Goal: Task Accomplishment & Management: Manage account settings

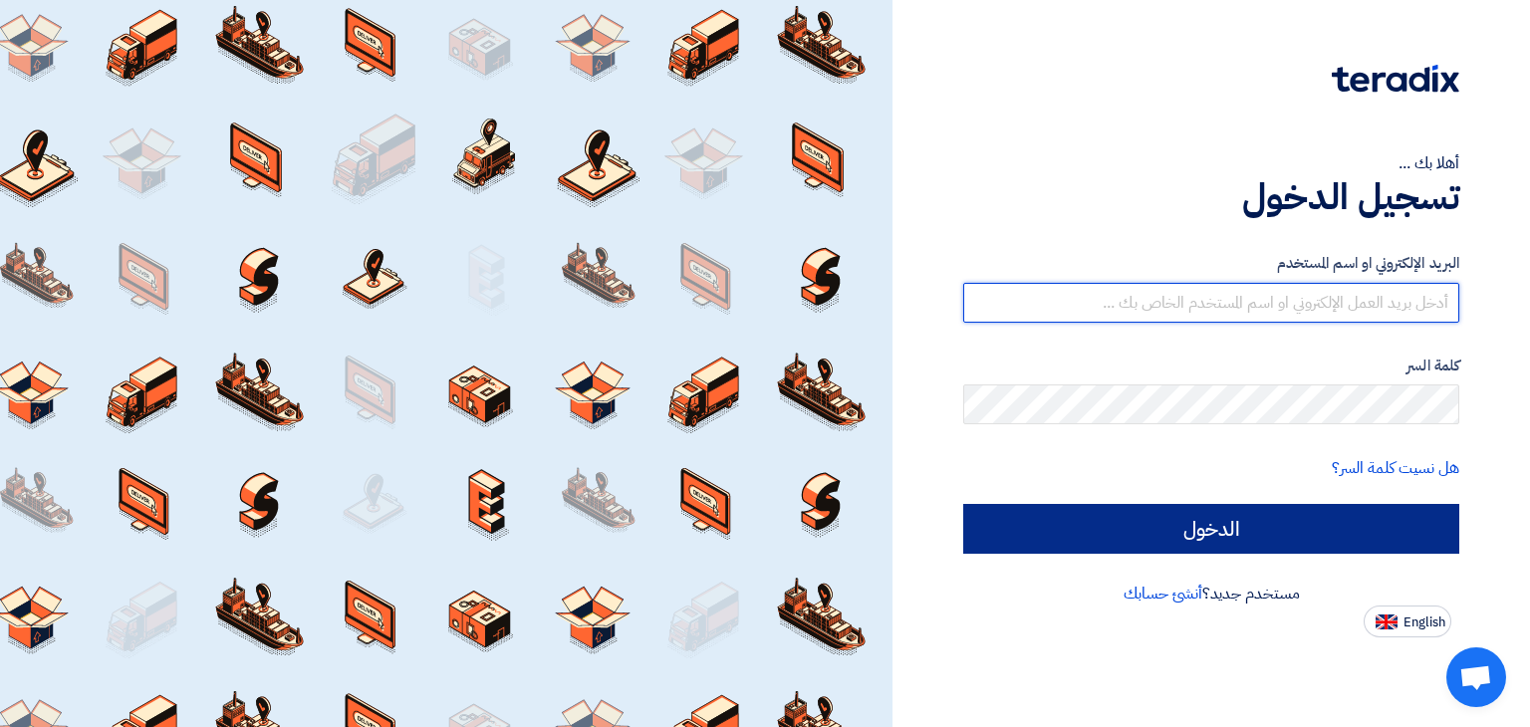
type input "[PERSON_NAME][EMAIL_ADDRESS][DOMAIN_NAME]"
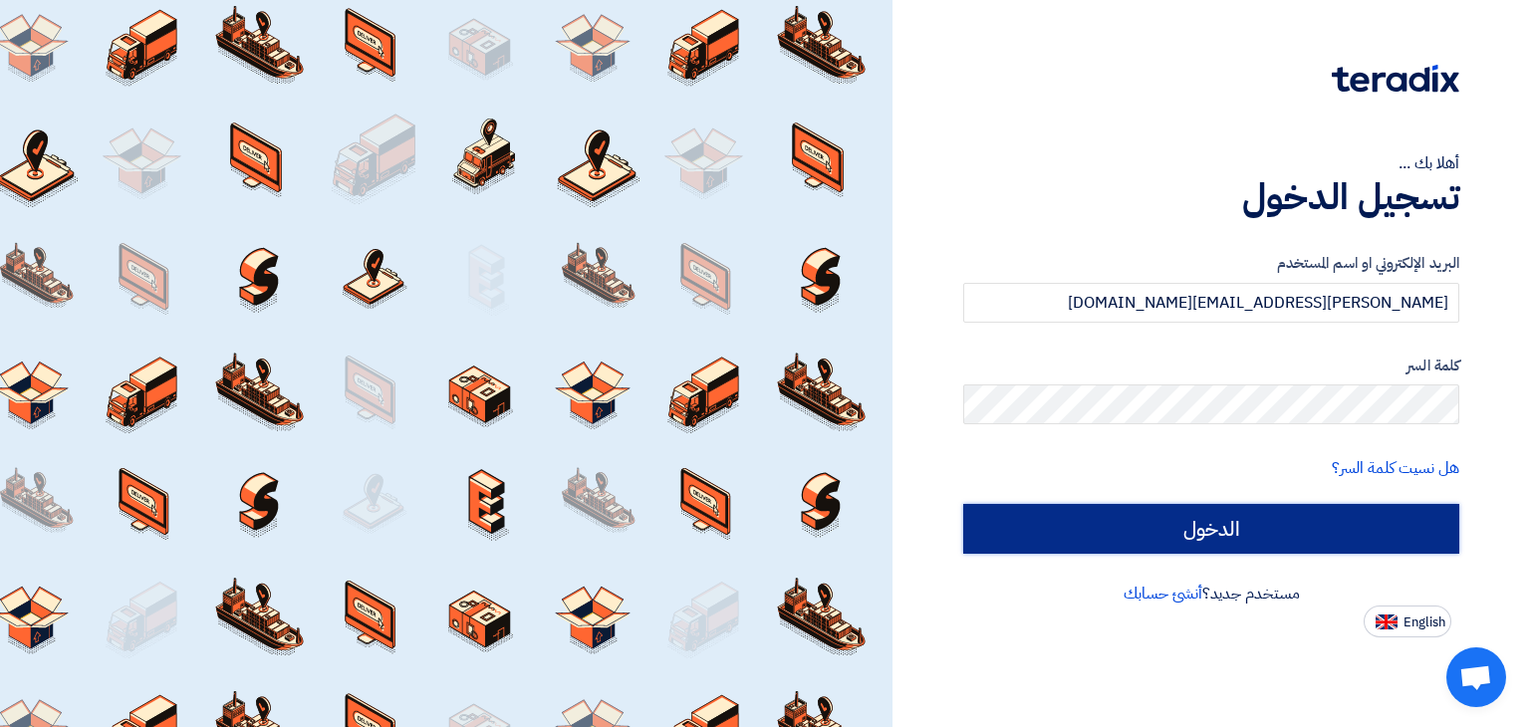
click at [1049, 535] on input "الدخول" at bounding box center [1211, 529] width 496 height 50
type input "Sign in"
